Goal: Task Accomplishment & Management: Complete application form

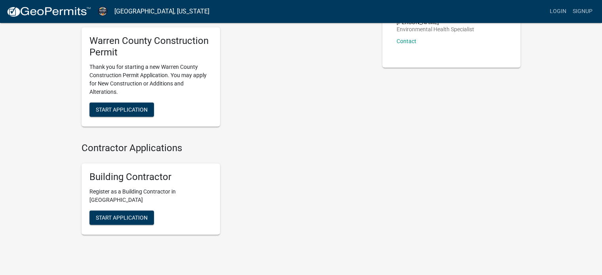
scroll to position [119, 0]
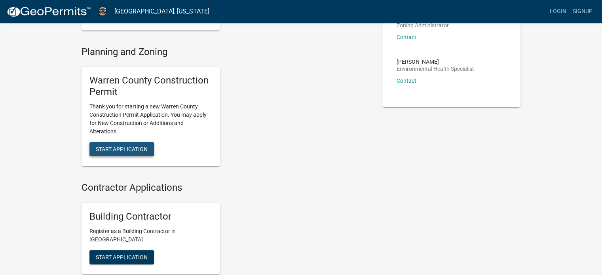
click at [141, 147] on span "Start Application" at bounding box center [122, 149] width 52 height 6
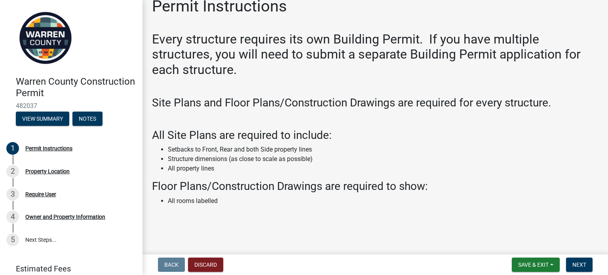
scroll to position [20, 0]
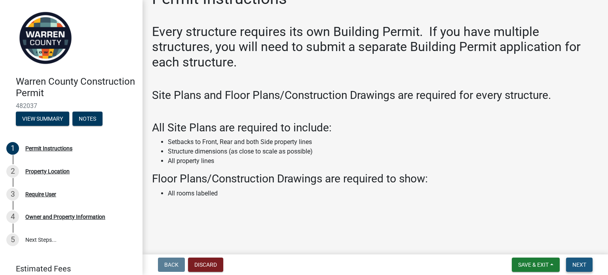
click at [579, 263] on span "Next" at bounding box center [580, 265] width 14 height 6
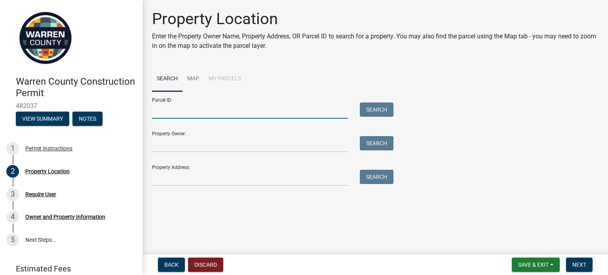
click at [307, 115] on input "Parcel ID:" at bounding box center [250, 111] width 196 height 16
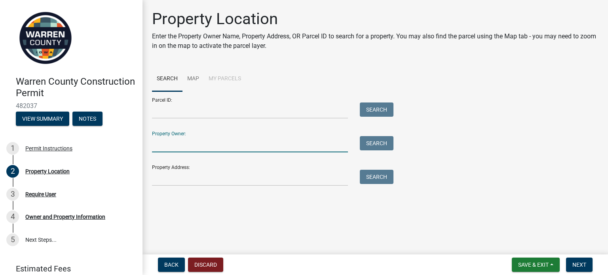
click at [176, 145] on input "Property Owner:" at bounding box center [250, 144] width 196 height 16
click at [251, 152] on input "Property Owner:" at bounding box center [250, 144] width 196 height 16
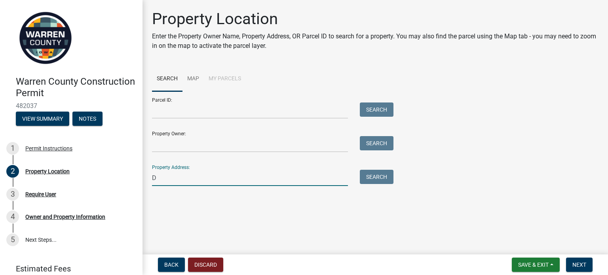
click at [246, 182] on input "D" at bounding box center [250, 178] width 196 height 16
type input "D"
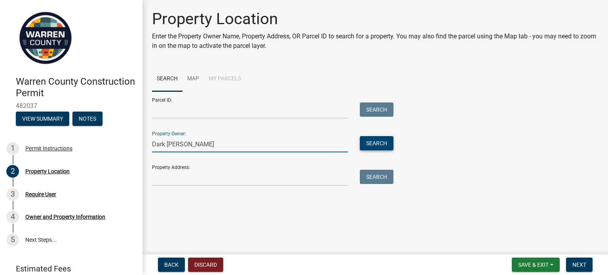
type input "Dark [PERSON_NAME]"
click at [369, 146] on button "Search" at bounding box center [377, 143] width 34 height 14
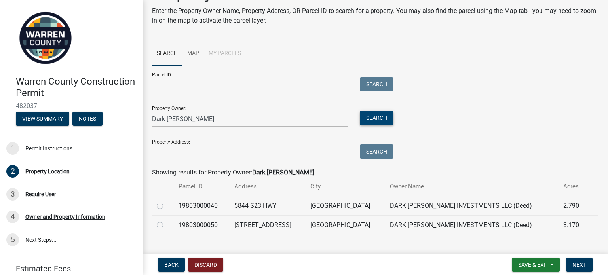
scroll to position [39, 0]
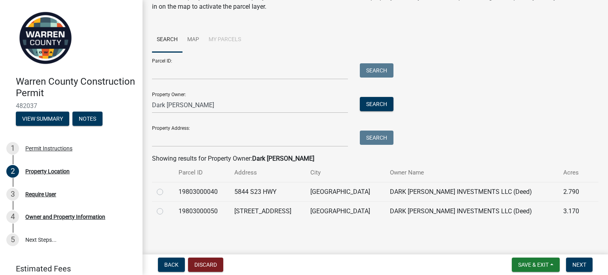
click at [166, 187] on label at bounding box center [166, 187] width 0 height 0
click at [166, 192] on input "radio" at bounding box center [168, 189] width 5 height 5
radio input "true"
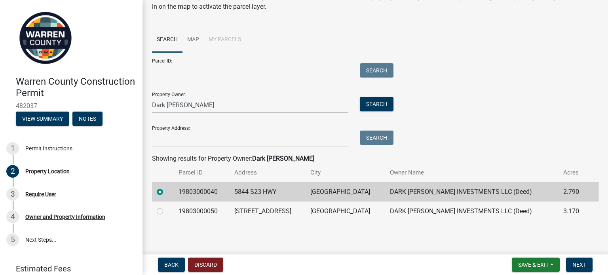
click at [428, 193] on td "DARK [PERSON_NAME] INVESTMENTS LLC (Deed)" at bounding box center [472, 191] width 174 height 19
click at [383, 98] on button "Search" at bounding box center [377, 104] width 34 height 14
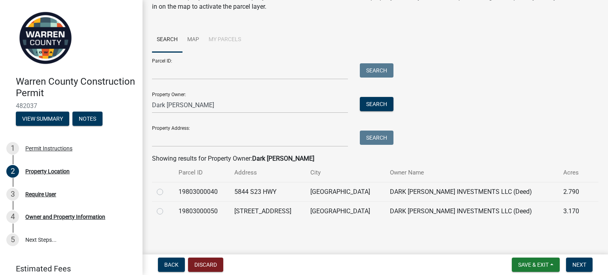
click at [166, 187] on label at bounding box center [166, 187] width 0 height 0
click at [166, 191] on input "radio" at bounding box center [168, 189] width 5 height 5
radio input "true"
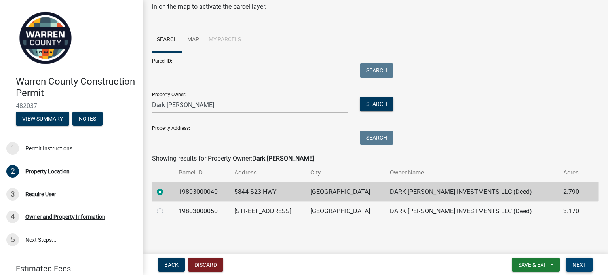
click at [589, 266] on button "Next" at bounding box center [579, 265] width 27 height 14
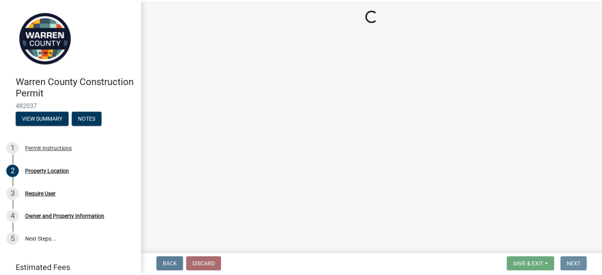
scroll to position [0, 0]
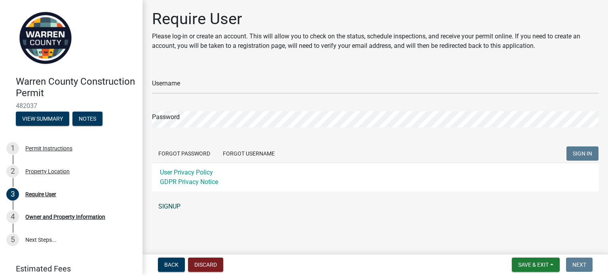
click at [176, 208] on link "SIGNUP" at bounding box center [375, 207] width 447 height 16
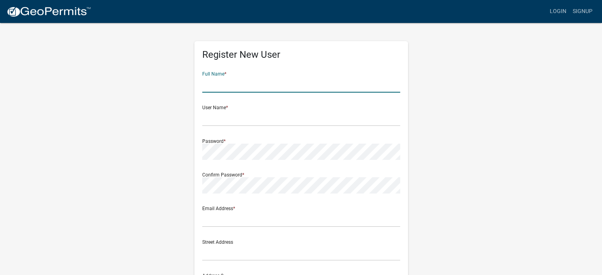
click at [236, 80] on input "text" at bounding box center [301, 84] width 198 height 16
type input "[PERSON_NAME]"
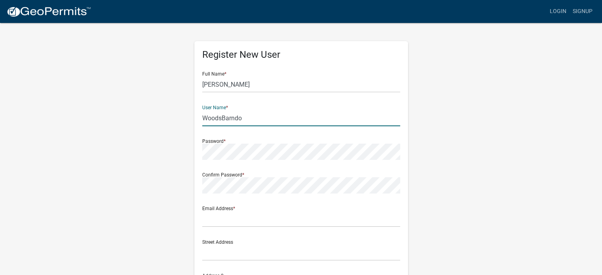
type input "WoodsBarndo"
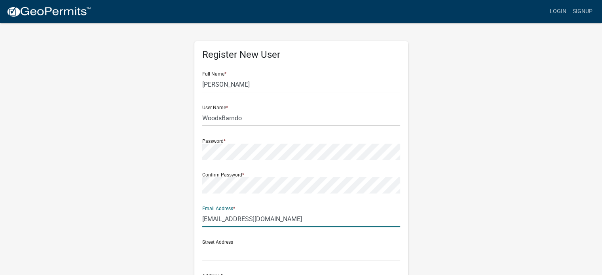
type input "[EMAIL_ADDRESS][DOMAIN_NAME]"
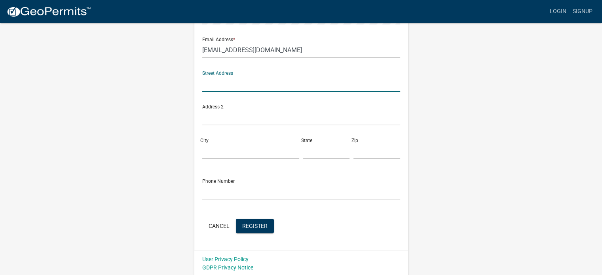
scroll to position [170, 0]
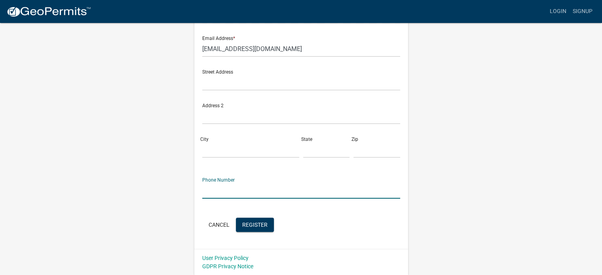
click at [325, 192] on input "text" at bounding box center [301, 191] width 198 height 16
type input "5158298206"
click at [319, 123] on input "text" at bounding box center [301, 116] width 198 height 16
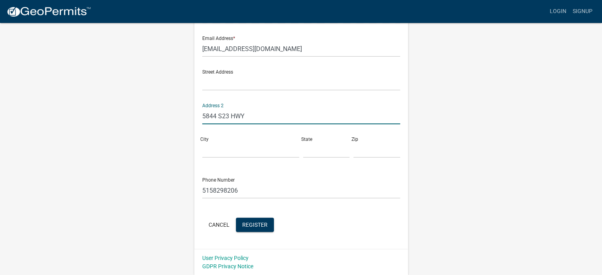
type input "5844 S23 HWY"
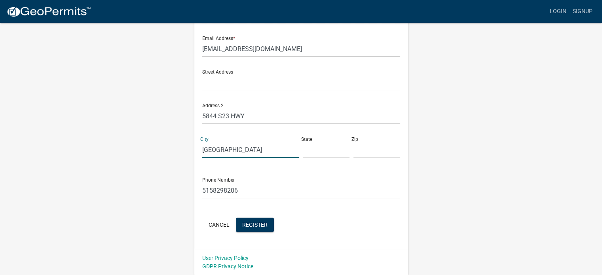
type input "[GEOGRAPHIC_DATA]"
type input "IA"
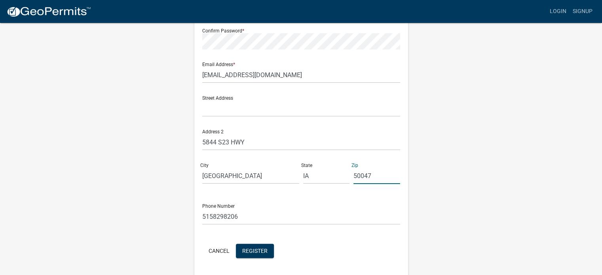
scroll to position [131, 0]
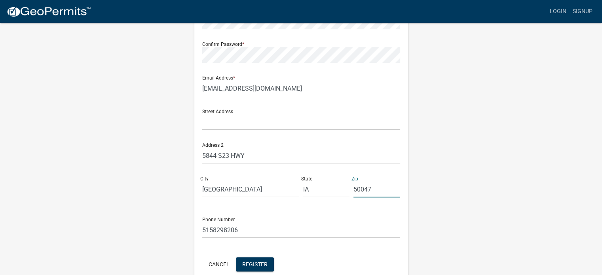
type input "50047"
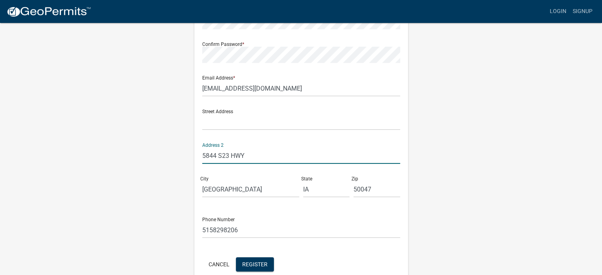
drag, startPoint x: 246, startPoint y: 156, endPoint x: 197, endPoint y: 159, distance: 48.4
click at [197, 159] on div "Register New User Full Name * [PERSON_NAME] User Name * WoodsBarndo Password * …" at bounding box center [301, 99] width 214 height 378
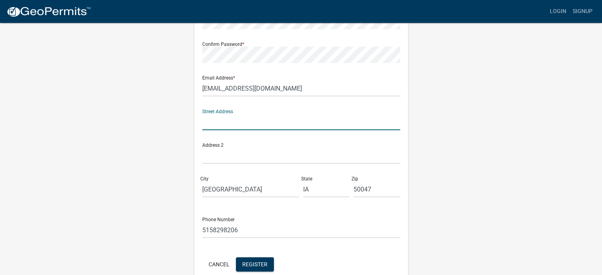
click at [219, 120] on input "text" at bounding box center [301, 122] width 198 height 16
paste input "5844 S23 HWY"
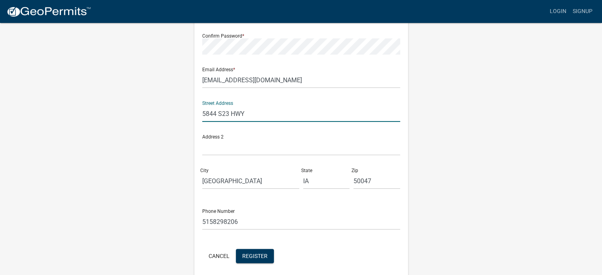
scroll to position [170, 0]
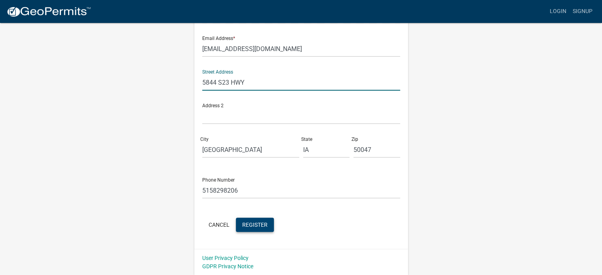
type input "5844 S23 HWY"
click at [259, 225] on span "Register" at bounding box center [254, 224] width 25 height 6
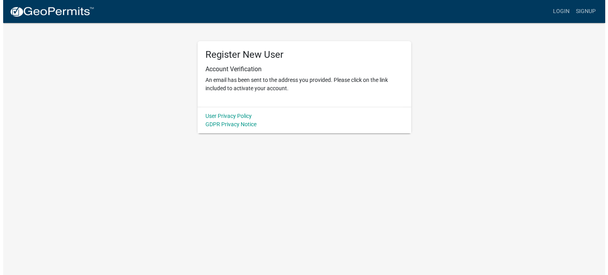
scroll to position [0, 0]
click at [237, 77] on p "An email has been sent to the address you provided. Please click on the link in…" at bounding box center [304, 84] width 198 height 17
click at [568, 13] on link "Login" at bounding box center [564, 11] width 23 height 15
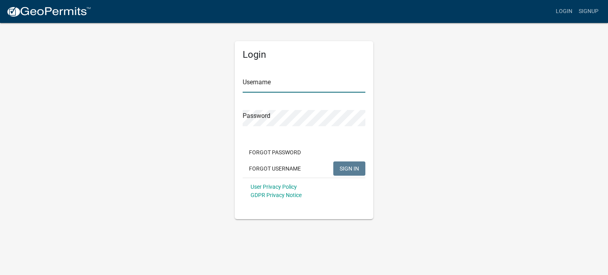
click at [297, 87] on input "Username" at bounding box center [304, 84] width 123 height 16
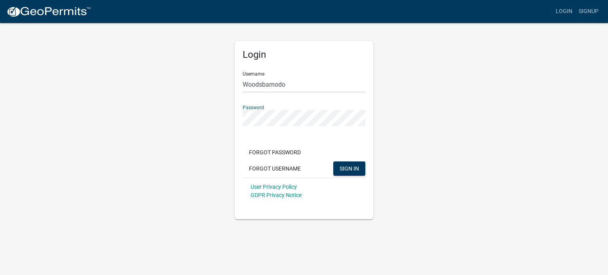
click at [334, 162] on button "SIGN IN" at bounding box center [350, 169] width 32 height 14
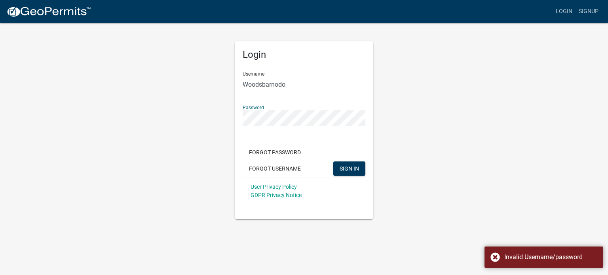
click at [185, 121] on div "Login Username Woodsbarnodo Password Forgot Password Forgot Username SIGN IN Us…" at bounding box center [304, 120] width 452 height 197
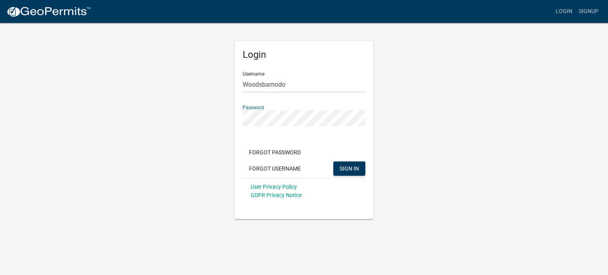
click at [334, 162] on button "SIGN IN" at bounding box center [350, 169] width 32 height 14
click at [278, 84] on input "Woodsbarnodo" at bounding box center [304, 84] width 123 height 16
type input "Woodsbarndo"
click at [352, 173] on button "SIGN IN" at bounding box center [350, 169] width 32 height 14
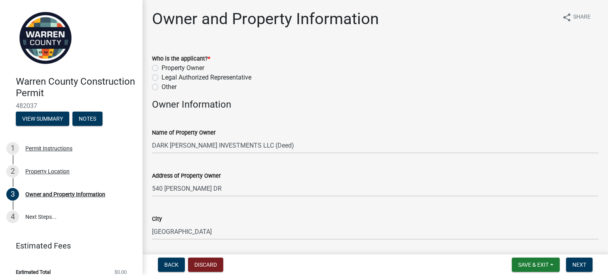
click at [162, 68] on label "Property Owner" at bounding box center [183, 68] width 43 height 10
click at [162, 68] on input "Property Owner" at bounding box center [164, 65] width 5 height 5
radio input "true"
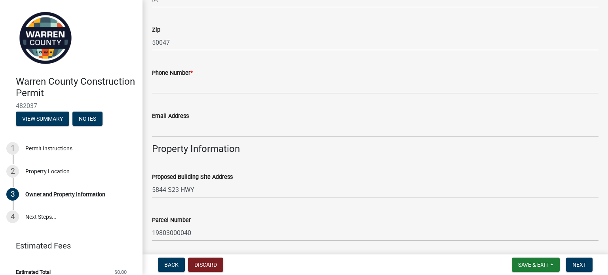
scroll to position [277, 0]
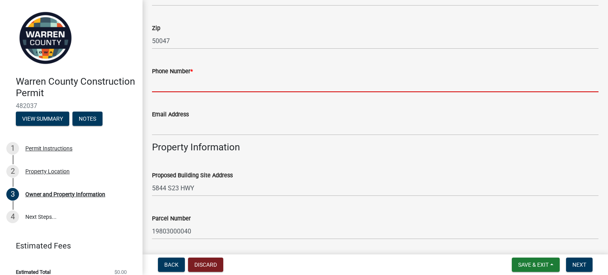
click at [293, 88] on input "Phone Number *" at bounding box center [375, 84] width 447 height 16
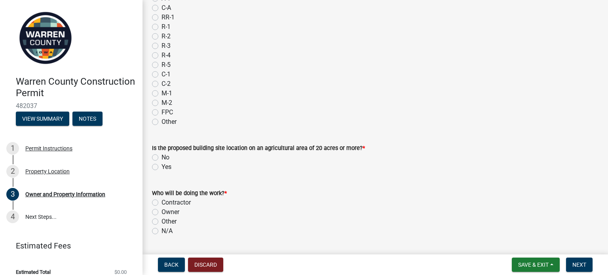
scroll to position [713, 0]
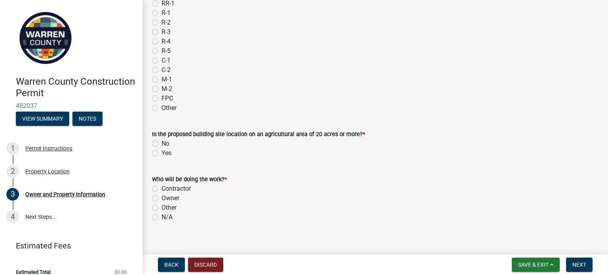
type input "5158298206"
click at [162, 146] on label "No" at bounding box center [166, 144] width 8 height 10
click at [162, 144] on input "No" at bounding box center [164, 141] width 5 height 5
radio input "true"
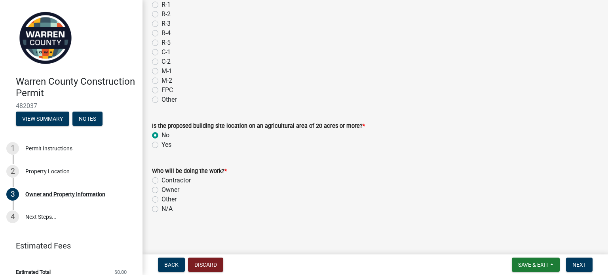
click at [162, 180] on label "Contractor" at bounding box center [176, 181] width 29 height 10
click at [162, 180] on input "Contractor" at bounding box center [164, 178] width 5 height 5
radio input "true"
click at [162, 190] on label "Owner" at bounding box center [171, 190] width 18 height 10
click at [162, 190] on input "Owner" at bounding box center [164, 187] width 5 height 5
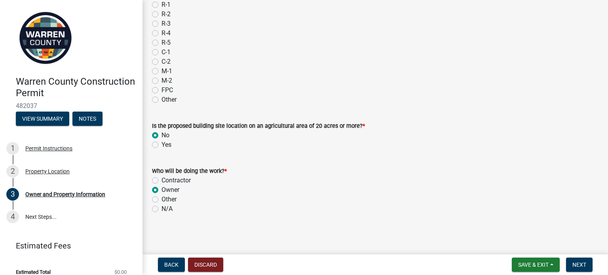
radio input "true"
click at [584, 266] on span "Next" at bounding box center [580, 265] width 14 height 6
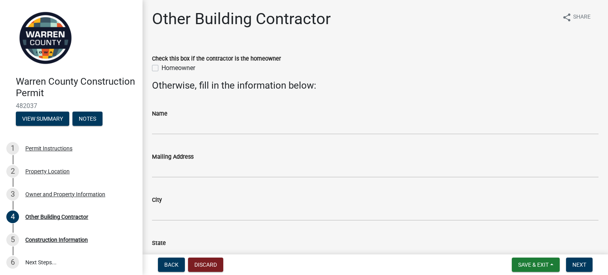
click at [162, 68] on label "Homeowner" at bounding box center [179, 68] width 34 height 10
click at [162, 68] on input "Homeowner" at bounding box center [164, 65] width 5 height 5
checkbox input "true"
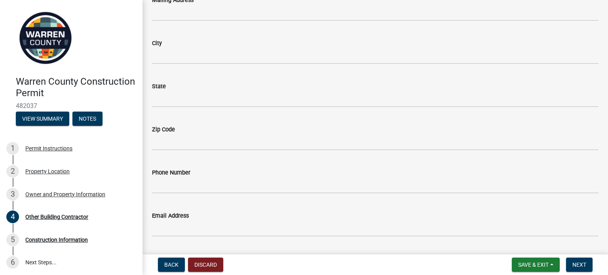
scroll to position [179, 0]
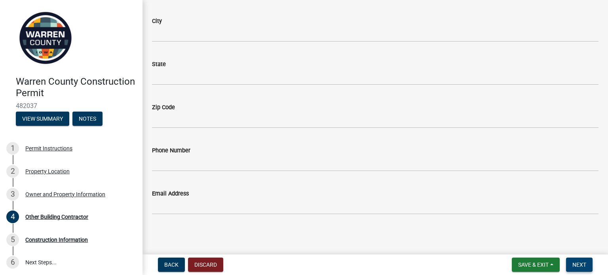
click at [581, 267] on span "Next" at bounding box center [580, 265] width 14 height 6
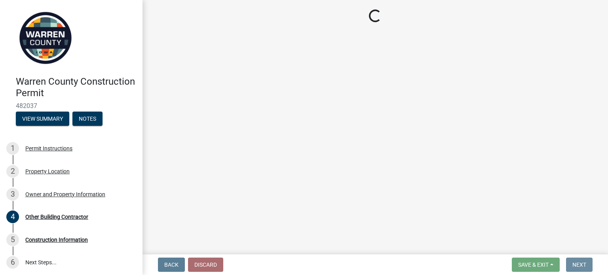
scroll to position [0, 0]
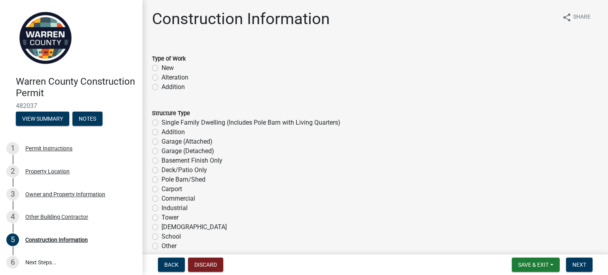
click at [162, 67] on label "New" at bounding box center [168, 68] width 12 height 10
click at [162, 67] on input "New" at bounding box center [164, 65] width 5 height 5
radio input "true"
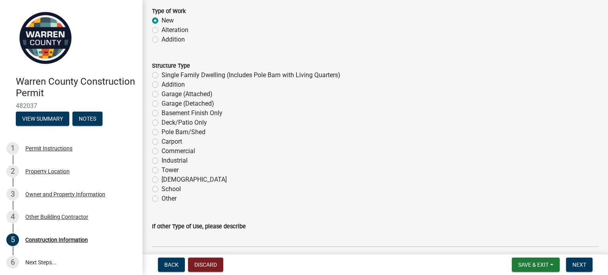
scroll to position [79, 0]
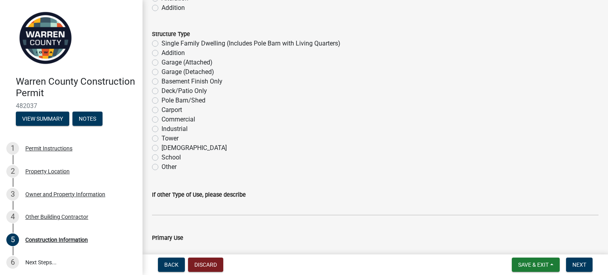
click at [162, 44] on label "Single Family Dwelling (Includes Pole Barn with Living Quarters)" at bounding box center [251, 44] width 179 height 10
click at [162, 44] on input "Single Family Dwelling (Includes Pole Barn with Living Quarters)" at bounding box center [164, 41] width 5 height 5
radio input "true"
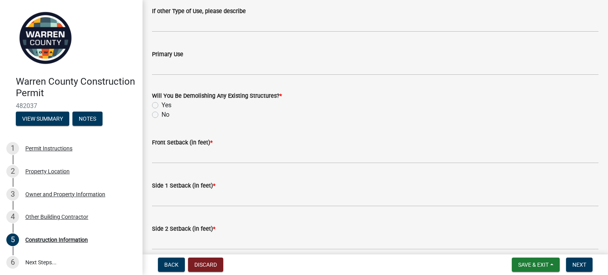
scroll to position [277, 0]
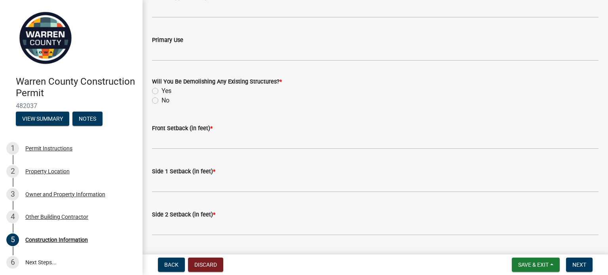
click at [162, 101] on label "No" at bounding box center [166, 101] width 8 height 10
click at [162, 101] on input "No" at bounding box center [164, 98] width 5 height 5
radio input "true"
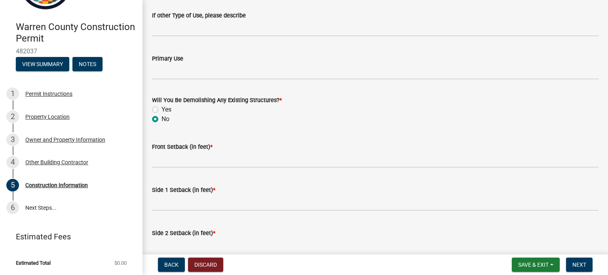
scroll to position [342, 0]
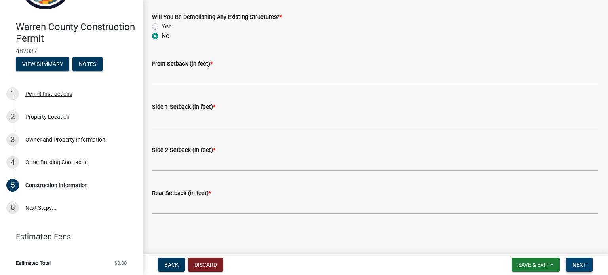
click at [589, 265] on button "Next" at bounding box center [579, 265] width 27 height 14
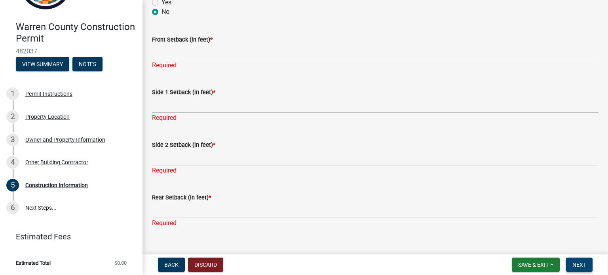
scroll to position [380, 0]
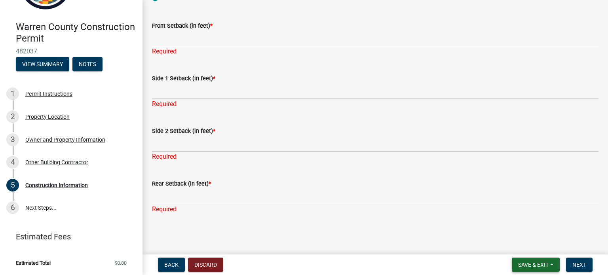
click at [534, 266] on span "Save & Exit" at bounding box center [533, 265] width 30 height 6
click at [522, 246] on button "Save & Exit" at bounding box center [528, 244] width 63 height 19
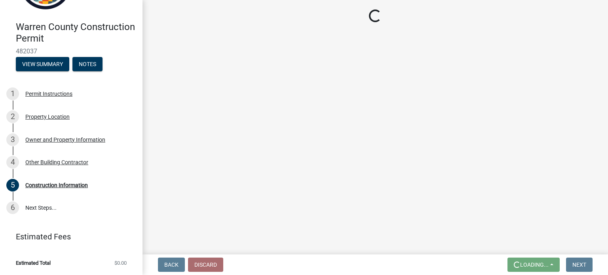
scroll to position [0, 0]
